Goal: Information Seeking & Learning: Compare options

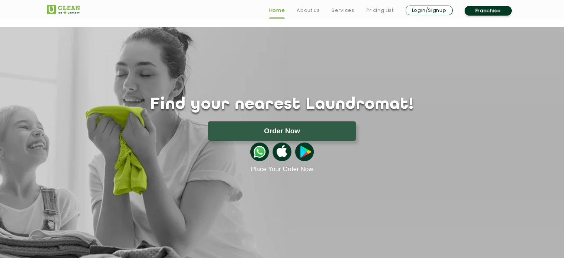
scroll to position [246, 0]
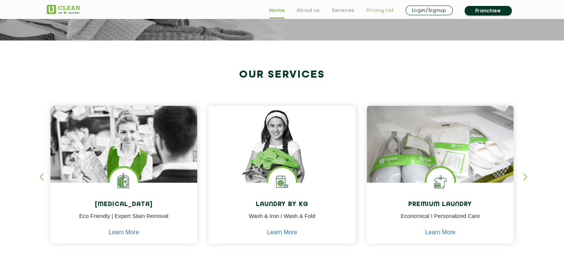
click at [373, 9] on link "Pricing List" at bounding box center [380, 10] width 27 height 9
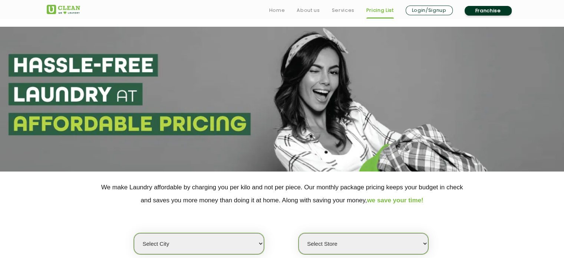
scroll to position [116, 0]
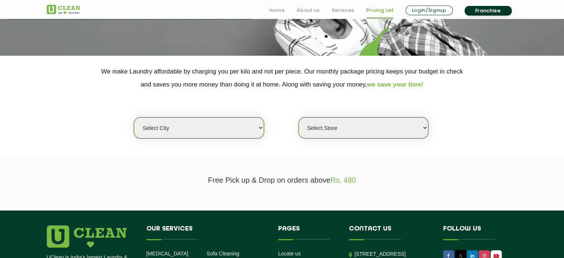
click at [220, 125] on select "Select city [GEOGRAPHIC_DATA] [GEOGRAPHIC_DATA] [GEOGRAPHIC_DATA] [GEOGRAPHIC_D…" at bounding box center [199, 127] width 130 height 21
click at [253, 132] on select "Select city [GEOGRAPHIC_DATA] [GEOGRAPHIC_DATA] [GEOGRAPHIC_DATA] [GEOGRAPHIC_D…" at bounding box center [199, 127] width 130 height 21
click at [200, 129] on select "Select city [GEOGRAPHIC_DATA] [GEOGRAPHIC_DATA] [GEOGRAPHIC_DATA] [GEOGRAPHIC_D…" at bounding box center [199, 127] width 130 height 21
select select "16"
click at [134, 117] on select "Select city [GEOGRAPHIC_DATA] [GEOGRAPHIC_DATA] [GEOGRAPHIC_DATA] [GEOGRAPHIC_D…" at bounding box center [199, 127] width 130 height 21
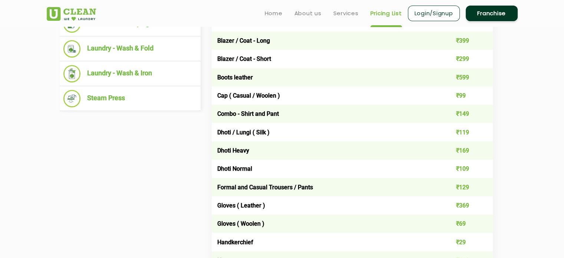
scroll to position [265, 0]
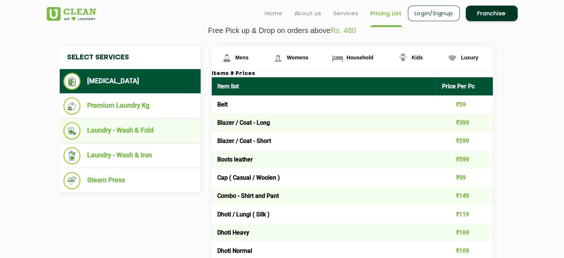
click at [136, 124] on li "Laundry - Wash & Fold" at bounding box center [130, 130] width 134 height 17
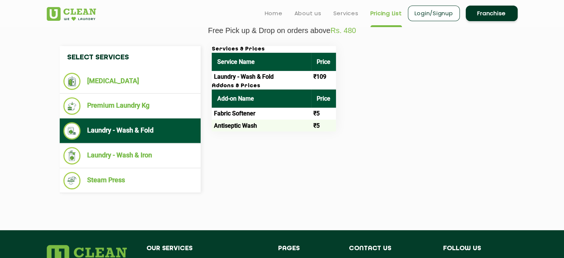
scroll to position [230, 0]
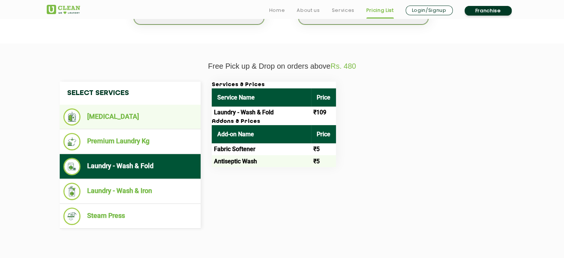
click at [160, 124] on li "[MEDICAL_DATA]" at bounding box center [130, 116] width 134 height 17
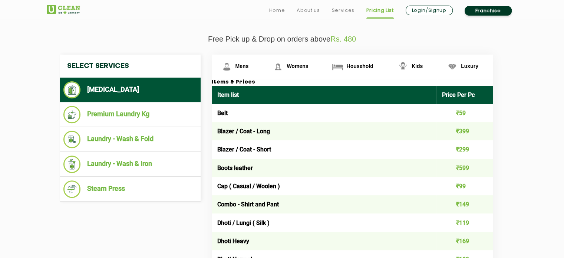
scroll to position [257, 0]
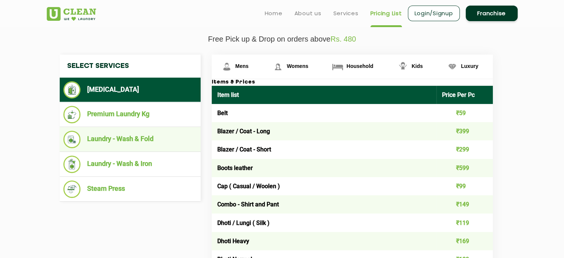
click at [159, 141] on li "Laundry - Wash & Fold" at bounding box center [130, 139] width 134 height 17
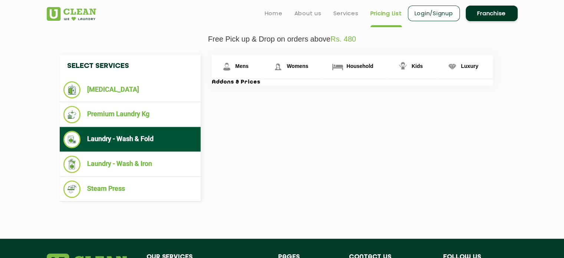
click at [235, 151] on div "Select Services [MEDICAL_DATA] Premium Laundry Kg Laundry - Wash & Fold Laundry…" at bounding box center [282, 128] width 456 height 147
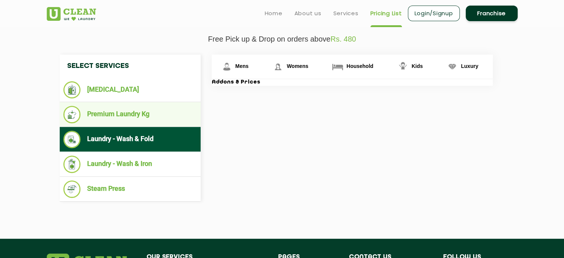
click at [142, 122] on li "Premium Laundry Kg" at bounding box center [130, 114] width 134 height 17
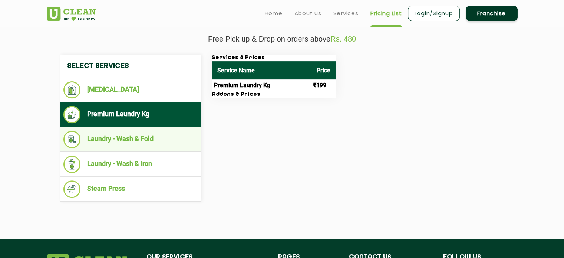
click at [131, 146] on li "Laundry - Wash & Fold" at bounding box center [130, 139] width 134 height 17
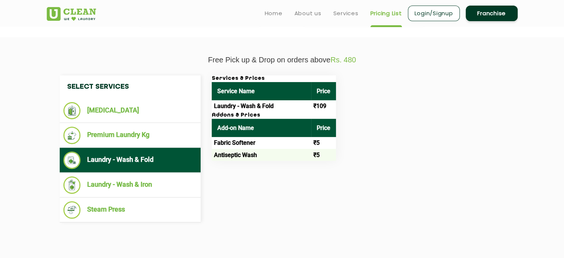
scroll to position [235, 0]
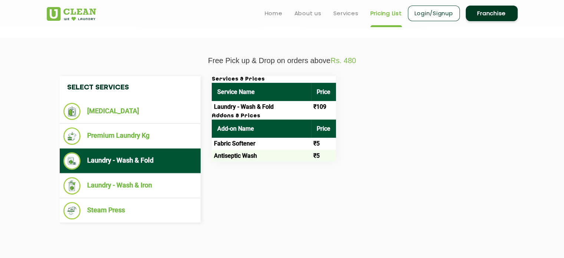
click at [380, 155] on div "Services & Prices Service Name Price Laundry - Wash & Fold ₹109 Addons & Prices…" at bounding box center [358, 118] width 304 height 85
click at [352, 112] on div "Services & Prices Service Name Price Laundry - Wash & Fold ₹109 Addons & Prices…" at bounding box center [358, 118] width 304 height 85
click at [315, 106] on td "₹109" at bounding box center [323, 107] width 25 height 12
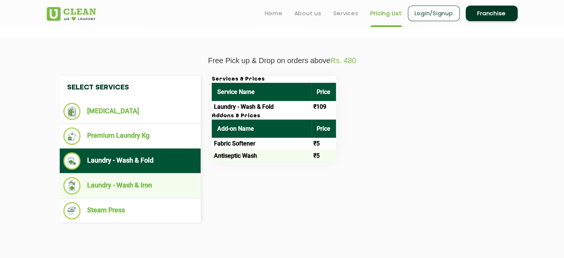
click at [148, 191] on li "Laundry - Wash & Iron" at bounding box center [130, 185] width 134 height 17
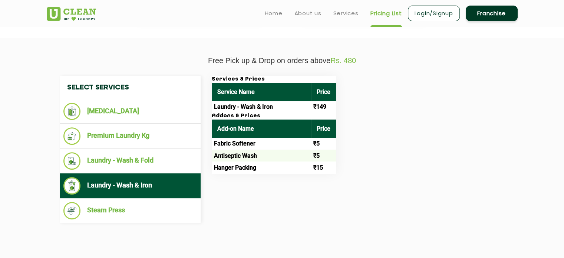
click at [216, 207] on div "Select Services [MEDICAL_DATA] Premium Laundry Kg Laundry - Wash & Fold Laundry…" at bounding box center [282, 149] width 456 height 147
click at [234, 189] on div "Select Services [MEDICAL_DATA] Premium Laundry Kg Laundry - Wash & Fold Laundry…" at bounding box center [282, 149] width 456 height 147
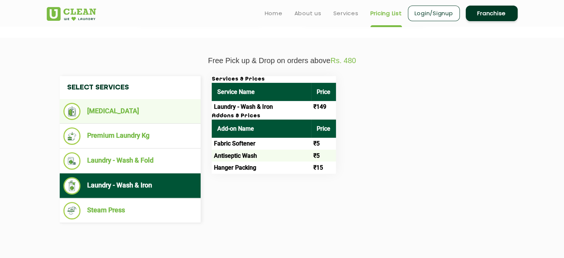
click at [134, 111] on li "[MEDICAL_DATA]" at bounding box center [130, 111] width 134 height 17
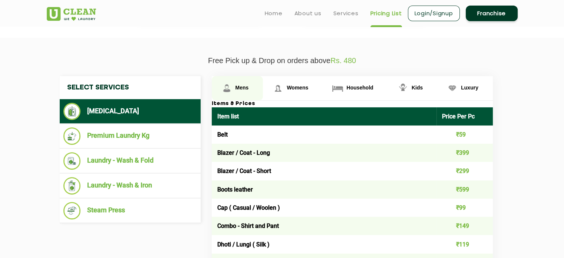
click at [244, 85] on span "Mens" at bounding box center [242, 88] width 13 height 6
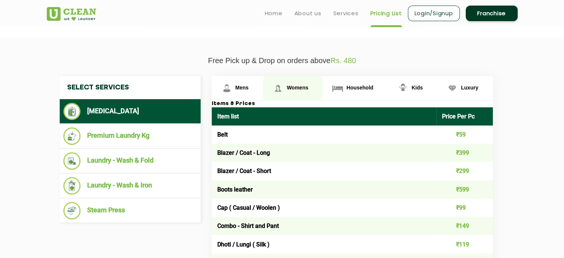
click at [292, 85] on span "Womens" at bounding box center [298, 88] width 22 height 6
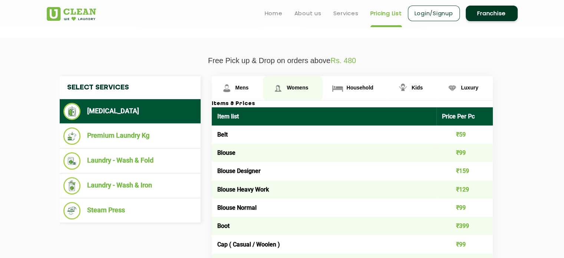
click at [269, 86] on link "Womens" at bounding box center [293, 88] width 60 height 24
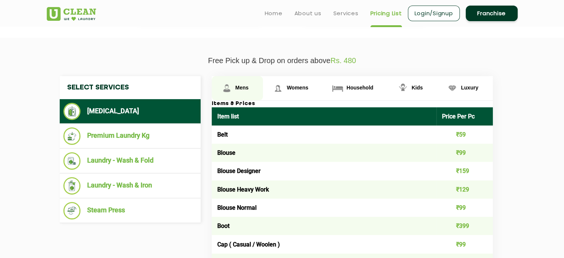
click at [242, 89] on span "Mens" at bounding box center [242, 88] width 13 height 6
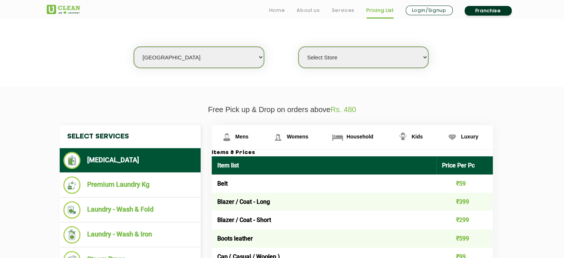
scroll to position [190, 0]
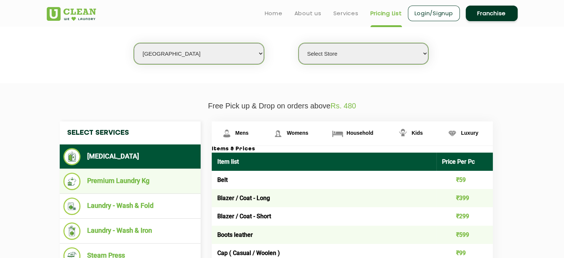
click at [148, 188] on li "Premium Laundry Kg" at bounding box center [130, 181] width 134 height 17
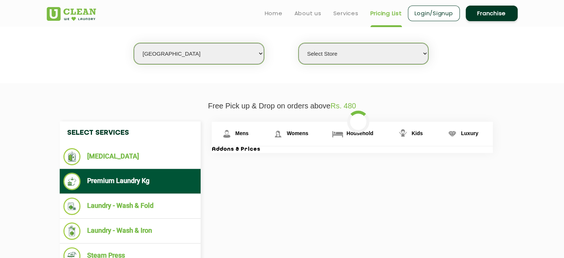
scroll to position [243, 0]
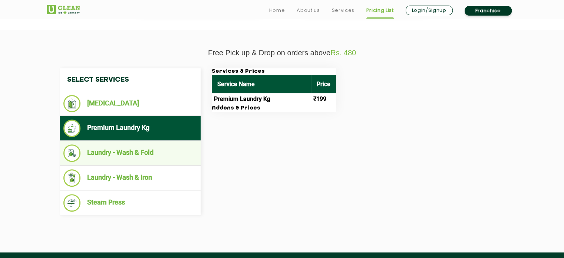
click at [140, 155] on li "Laundry - Wash & Fold" at bounding box center [130, 152] width 134 height 17
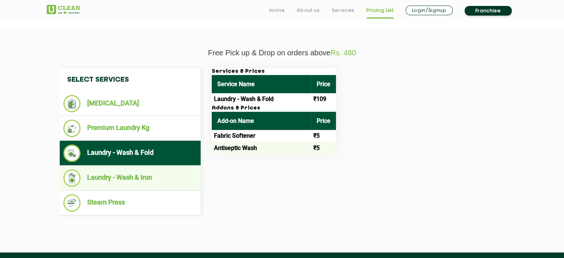
click at [150, 170] on li "Laundry - Wash & Iron" at bounding box center [130, 177] width 134 height 17
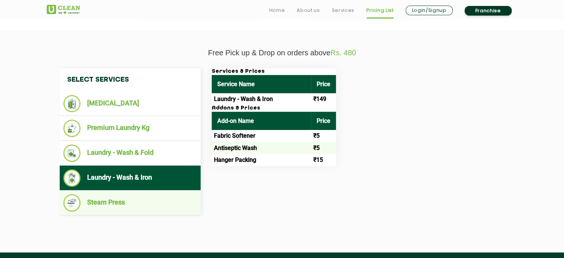
click at [164, 194] on li "Steam Press" at bounding box center [130, 202] width 134 height 17
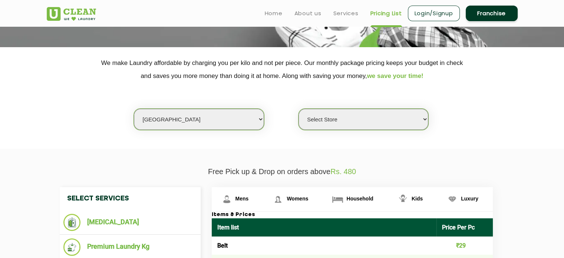
scroll to position [124, 0]
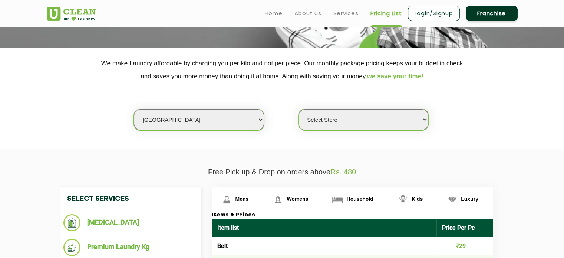
click at [339, 118] on select "Select Store UClean Powai UClean Deonar UClean LBS Marg UClean Chembur UClean W…" at bounding box center [364, 119] width 130 height 21
click at [299, 109] on select "Select Store UClean Powai UClean Deonar UClean LBS Marg UClean Chembur UClean W…" at bounding box center [364, 119] width 130 height 21
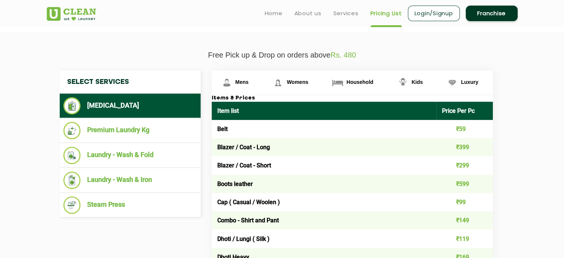
scroll to position [240, 0]
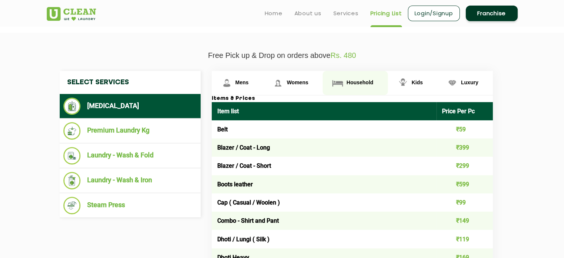
click at [355, 80] on span "Household" at bounding box center [360, 82] width 27 height 6
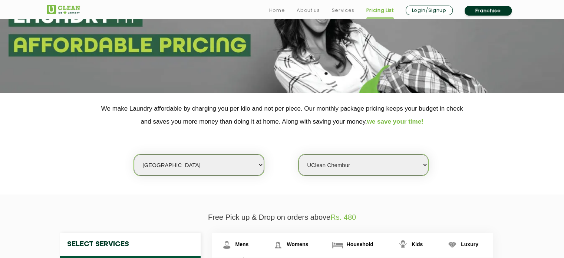
scroll to position [79, 0]
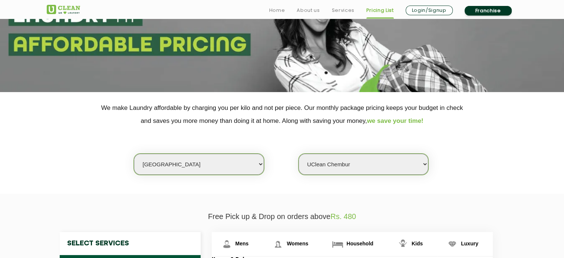
click at [375, 163] on select "Select Store UClean Powai UClean Deonar UClean LBS Marg UClean Chembur UClean W…" at bounding box center [364, 164] width 130 height 21
click at [299, 154] on select "Select Store UClean Powai UClean Deonar UClean LBS Marg UClean Chembur UClean W…" at bounding box center [364, 164] width 130 height 21
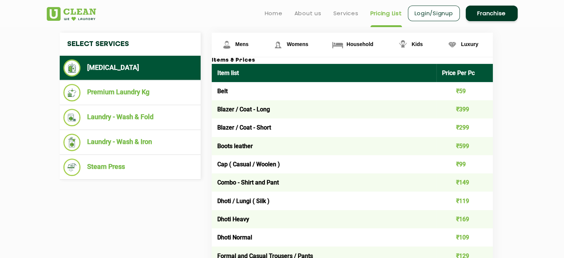
scroll to position [280, 0]
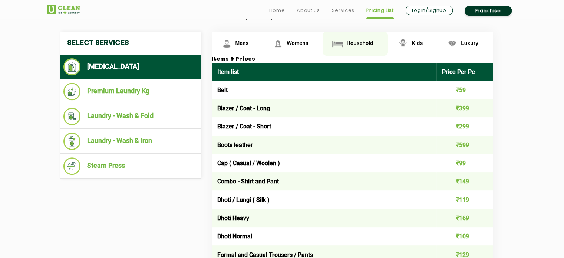
click at [351, 42] on span "Household" at bounding box center [360, 43] width 27 height 6
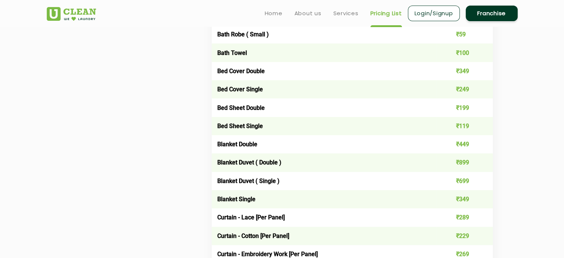
scroll to position [480, 0]
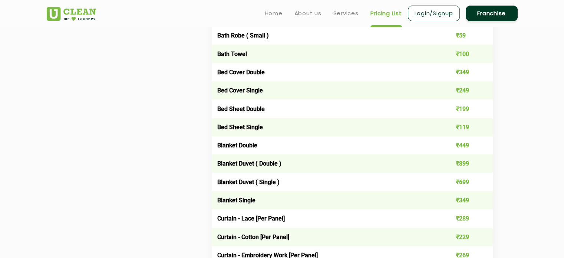
click at [465, 203] on td "₹349" at bounding box center [465, 200] width 56 height 18
click at [438, 199] on td "₹349" at bounding box center [465, 200] width 56 height 18
click at [464, 204] on td "₹349" at bounding box center [465, 200] width 56 height 18
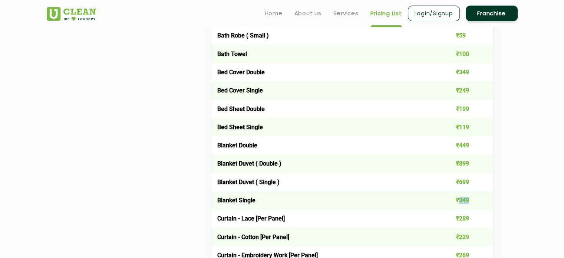
click at [464, 204] on td "₹349" at bounding box center [465, 200] width 56 height 18
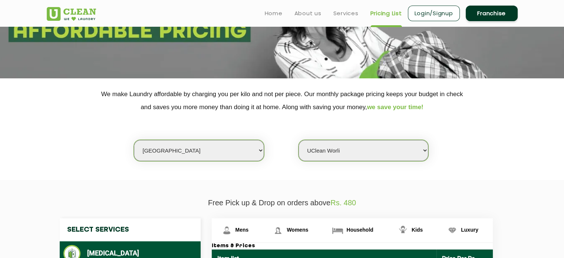
scroll to position [83, 0]
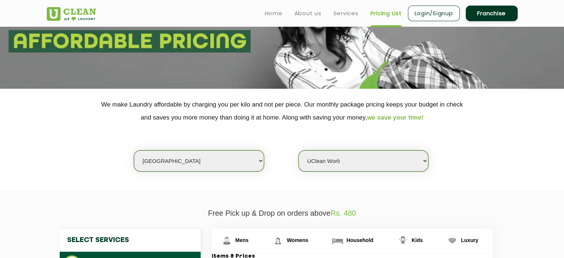
click at [357, 156] on select "Select Store UClean Powai UClean Deonar UClean LBS Marg UClean Chembur UClean W…" at bounding box center [364, 160] width 130 height 21
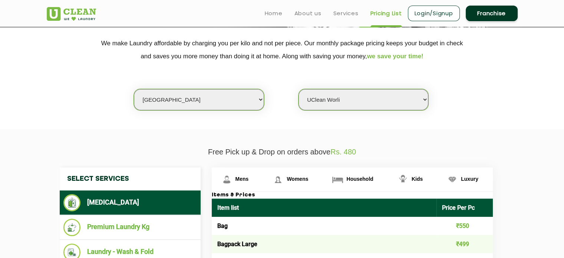
scroll to position [144, 0]
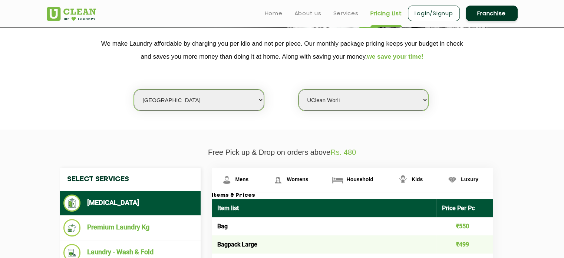
click at [366, 105] on select "Select Store UClean Powai UClean Deonar UClean LBS Marg UClean Chembur UClean W…" at bounding box center [364, 99] width 130 height 21
select select "390"
click at [299, 89] on select "Select Store UClean Powai UClean Deonar UClean LBS Marg UClean Chembur UClean W…" at bounding box center [364, 99] width 130 height 21
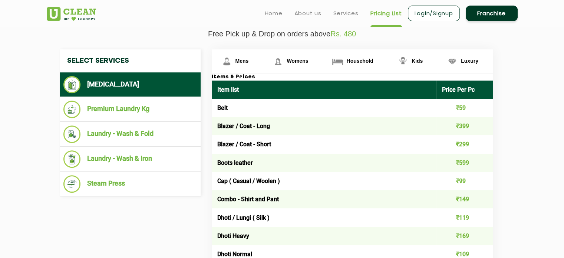
scroll to position [261, 0]
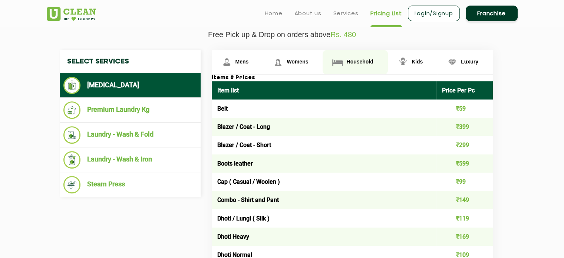
click at [368, 65] on link "Household" at bounding box center [355, 62] width 65 height 24
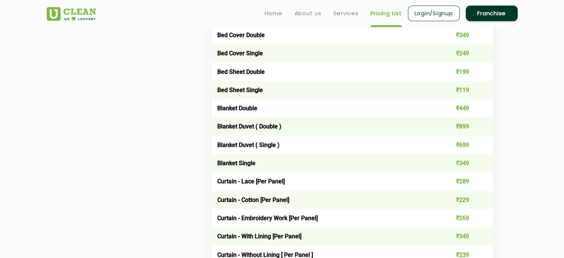
scroll to position [517, 0]
click at [470, 161] on td "₹349" at bounding box center [465, 163] width 56 height 18
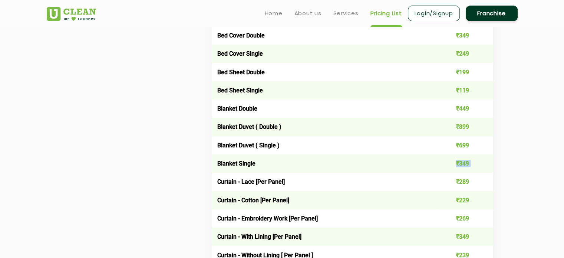
click at [476, 163] on td "₹349" at bounding box center [465, 163] width 56 height 18
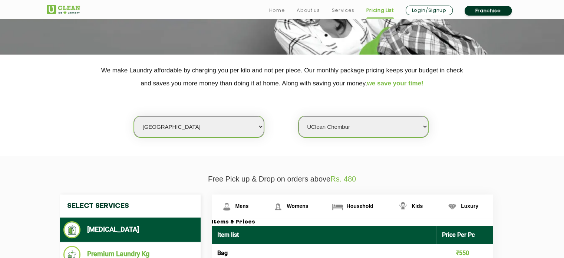
scroll to position [120, 0]
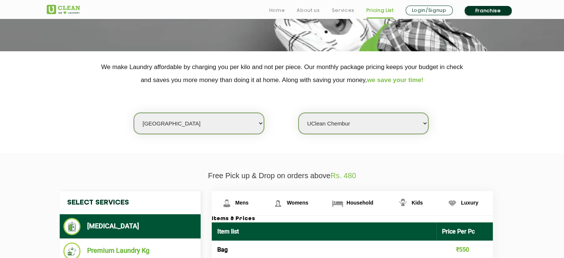
click at [397, 128] on select "Select Store UClean Powai UClean Deonar UClean LBS Marg UClean Chembur UClean W…" at bounding box center [364, 123] width 130 height 21
click at [363, 122] on select "Select Store UClean Powai UClean Deonar UClean LBS Marg UClean Chembur UClean W…" at bounding box center [364, 123] width 130 height 21
click at [223, 123] on select "Select city [GEOGRAPHIC_DATA] [GEOGRAPHIC_DATA] [GEOGRAPHIC_DATA] [GEOGRAPHIC_D…" at bounding box center [199, 123] width 130 height 21
select select "75"
click at [134, 113] on select "Select city [GEOGRAPHIC_DATA] [GEOGRAPHIC_DATA] [GEOGRAPHIC_DATA] [GEOGRAPHIC_D…" at bounding box center [199, 123] width 130 height 21
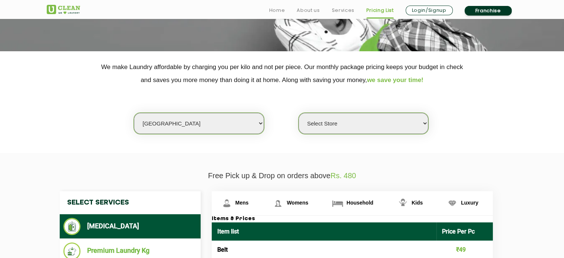
click at [328, 121] on select "Select Store [GEOGRAPHIC_DATA] (UC237) [GEOGRAPHIC_DATA]" at bounding box center [364, 123] width 130 height 21
select select "236"
click at [299, 113] on select "Select Store [GEOGRAPHIC_DATA] (UC237) [GEOGRAPHIC_DATA]" at bounding box center [364, 123] width 130 height 21
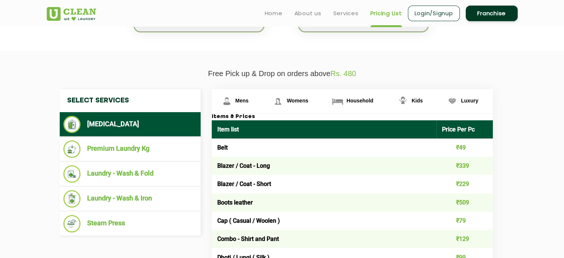
scroll to position [222, 0]
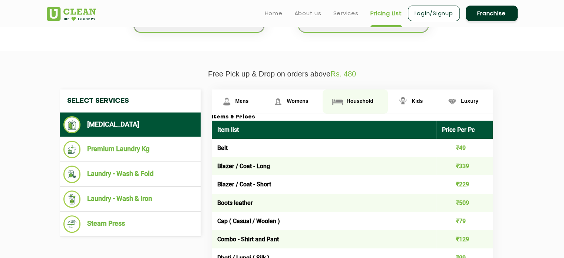
click at [350, 97] on link "Household" at bounding box center [355, 101] width 65 height 24
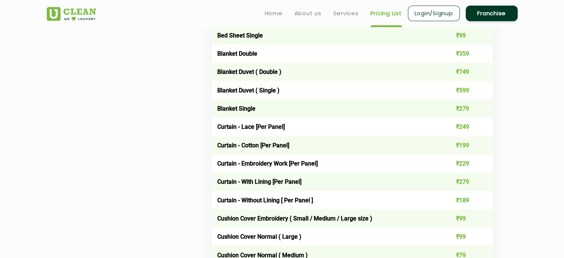
scroll to position [571, 0]
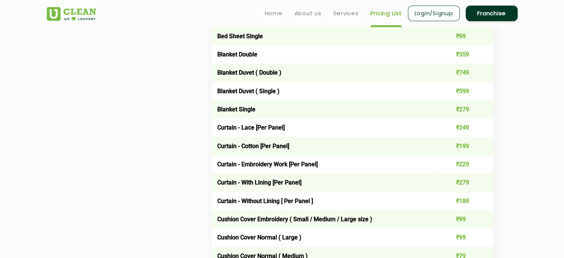
click at [461, 111] on td "₹279" at bounding box center [465, 109] width 56 height 18
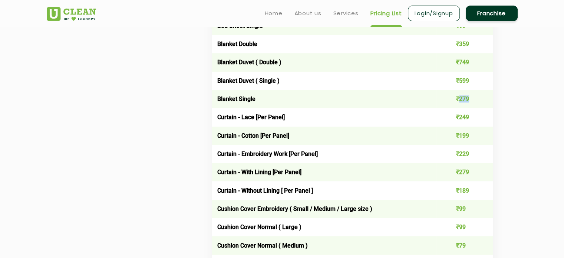
scroll to position [582, 0]
click at [462, 117] on td "₹249" at bounding box center [465, 117] width 56 height 18
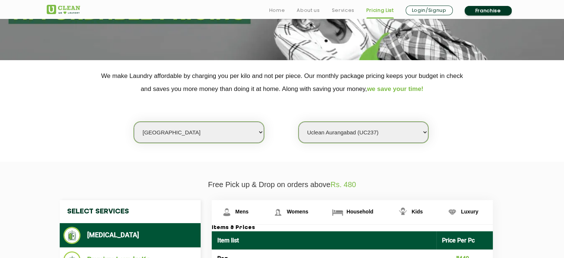
scroll to position [112, 0]
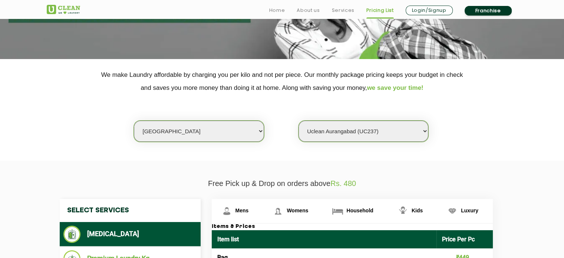
click at [243, 130] on select "Select city [GEOGRAPHIC_DATA] [GEOGRAPHIC_DATA] [GEOGRAPHIC_DATA] [GEOGRAPHIC_D…" at bounding box center [199, 131] width 130 height 21
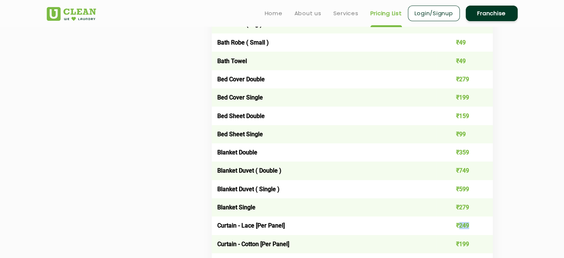
scroll to position [473, 0]
click at [463, 206] on td "₹279" at bounding box center [465, 207] width 56 height 18
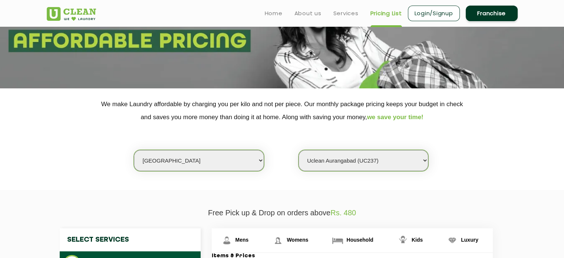
scroll to position [83, 0]
click at [242, 168] on select "Select city [GEOGRAPHIC_DATA] [GEOGRAPHIC_DATA] [GEOGRAPHIC_DATA] [GEOGRAPHIC_D…" at bounding box center [199, 160] width 130 height 21
click at [319, 157] on select "Select Store [GEOGRAPHIC_DATA] (UC237) [GEOGRAPHIC_DATA]" at bounding box center [364, 160] width 130 height 21
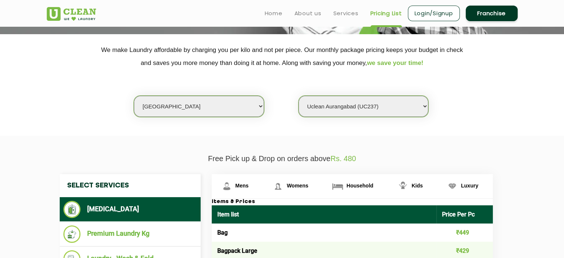
scroll to position [137, 0]
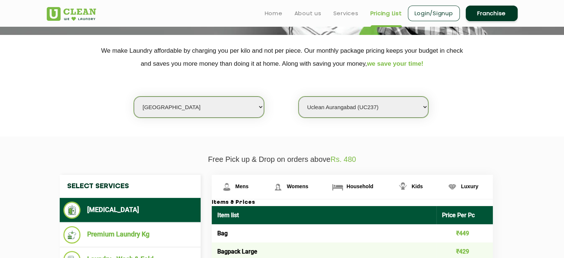
click at [217, 117] on section "We make Laundry affordable by charging you per kilo and not per piece. Our mont…" at bounding box center [282, 86] width 564 height 102
click at [216, 111] on select "Select city [GEOGRAPHIC_DATA] [GEOGRAPHIC_DATA] [GEOGRAPHIC_DATA] [GEOGRAPHIC_D…" at bounding box center [199, 106] width 130 height 21
select select "16"
click at [134, 96] on select "Select city [GEOGRAPHIC_DATA] [GEOGRAPHIC_DATA] [GEOGRAPHIC_DATA] [GEOGRAPHIC_D…" at bounding box center [199, 106] width 130 height 21
click at [336, 112] on select "Select Store UClean Powai UClean Deonar UClean LBS Marg UClean Chembur UClean W…" at bounding box center [364, 106] width 130 height 21
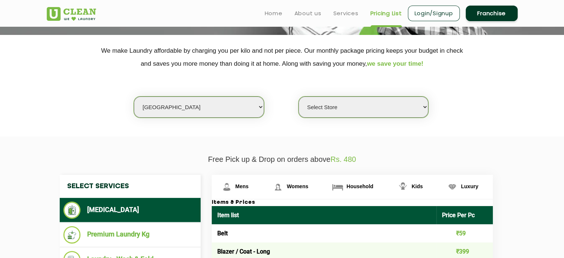
select select "390"
click at [299, 96] on select "Select Store UClean Powai UClean Deonar UClean LBS Marg UClean Chembur UClean W…" at bounding box center [364, 106] width 130 height 21
click at [355, 184] on span "Household" at bounding box center [360, 186] width 27 height 6
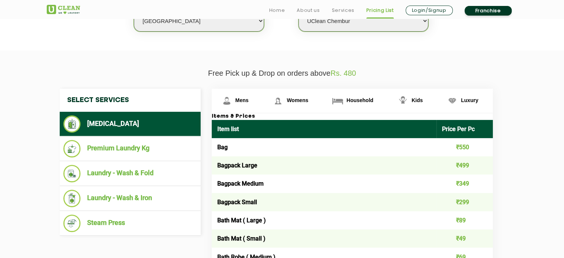
scroll to position [224, 0]
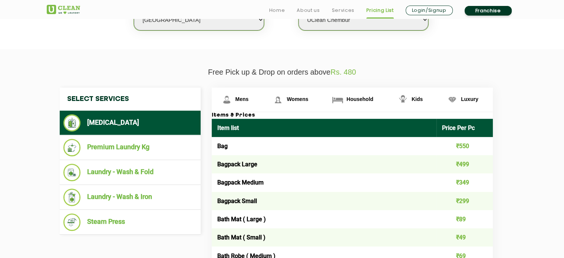
click at [335, 23] on select "Select Store UClean Powai UClean Deonar UClean LBS Marg UClean Chembur UClean W…" at bounding box center [364, 19] width 130 height 21
click at [299, 9] on select "Select Store UClean Powai UClean Deonar UClean LBS Marg UClean Chembur UClean W…" at bounding box center [364, 19] width 130 height 21
click at [232, 105] on img at bounding box center [226, 99] width 13 height 13
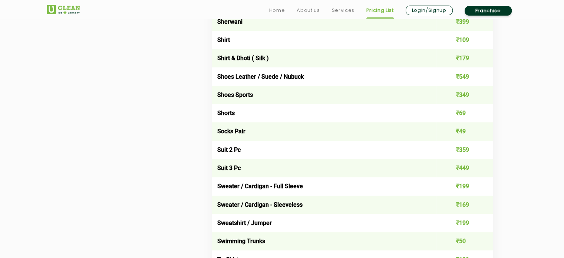
scroll to position [1046, 0]
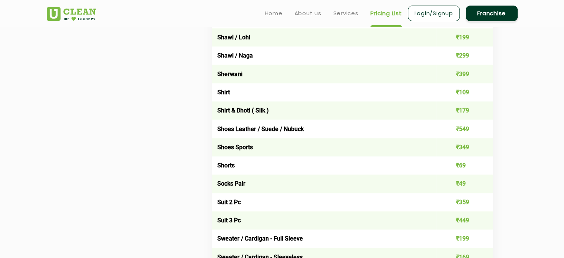
click at [465, 95] on td "₹109" at bounding box center [465, 92] width 56 height 18
click at [229, 114] on td "Shirt & Dhoti ( Silk )" at bounding box center [324, 110] width 225 height 18
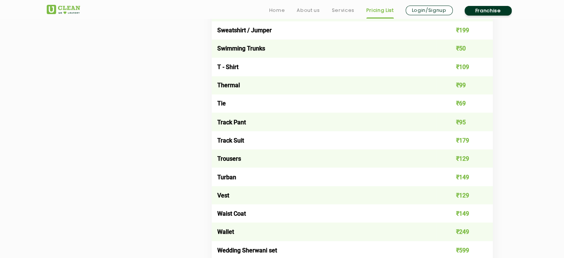
scroll to position [1292, 0]
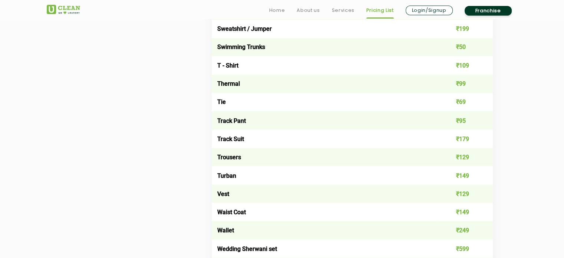
click at [227, 161] on td "Trousers" at bounding box center [324, 157] width 225 height 18
click at [247, 220] on td "Waist Coat" at bounding box center [324, 212] width 225 height 18
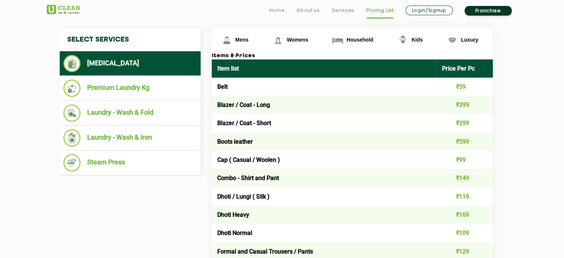
scroll to position [284, 0]
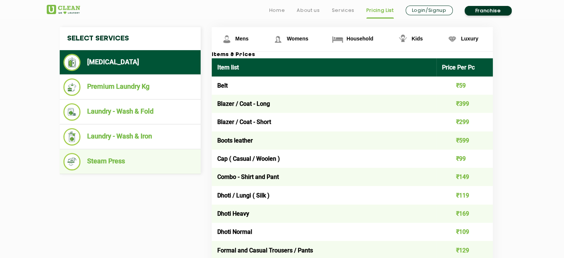
click at [118, 166] on li "Steam Press" at bounding box center [130, 161] width 134 height 17
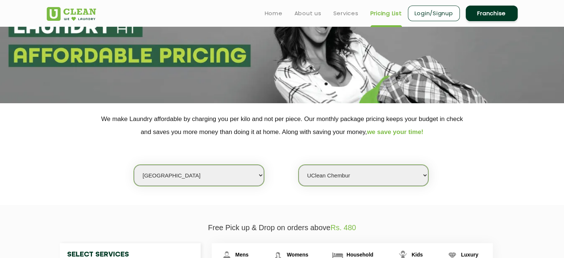
scroll to position [68, 0]
click at [287, 228] on p "Free Pick up & Drop on orders above Rs. 480" at bounding box center [282, 227] width 471 height 9
click at [343, 176] on select "Select Store UClean Powai UClean Deonar UClean LBS Marg UClean Chembur UClean W…" at bounding box center [364, 175] width 130 height 21
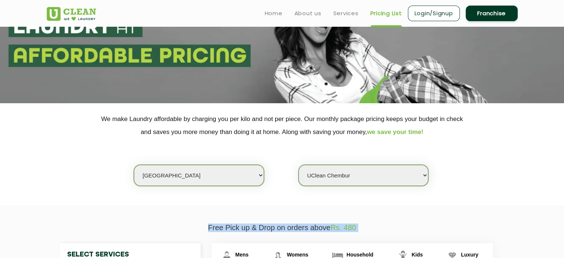
click at [343, 176] on select "Select Store UClean Powai UClean Deonar UClean LBS Marg UClean Chembur UClean W…" at bounding box center [364, 175] width 130 height 21
